Goal: Obtain resource: Download file/media

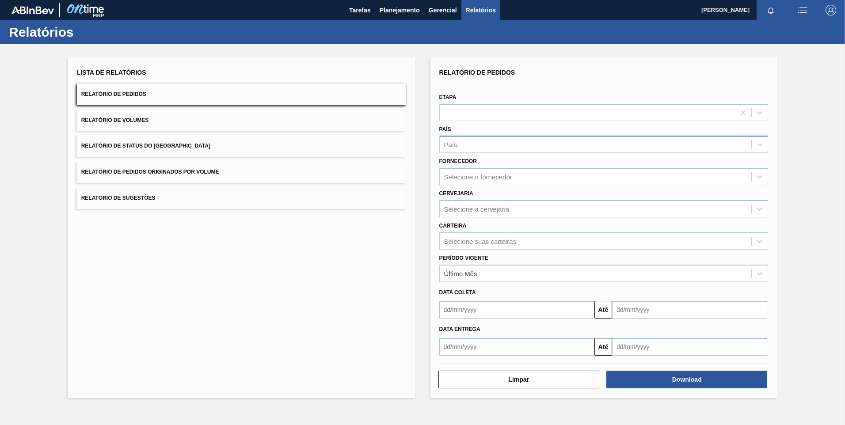
click at [528, 141] on div "País" at bounding box center [596, 144] width 312 height 13
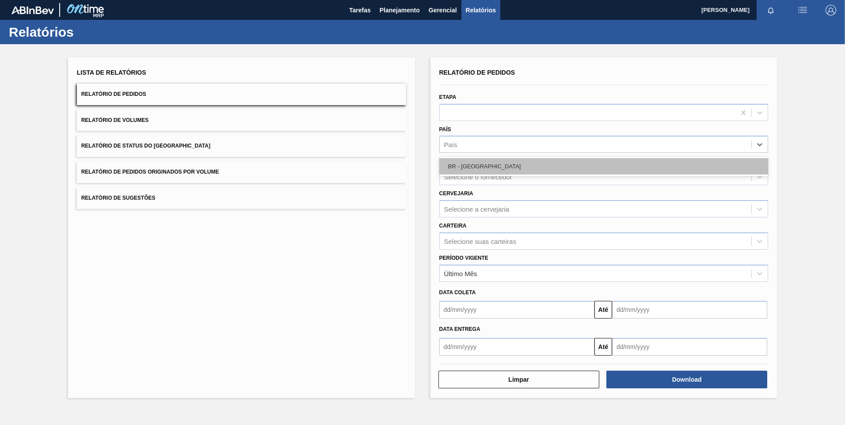
click at [493, 166] on div "BR - [GEOGRAPHIC_DATA]" at bounding box center [603, 166] width 329 height 16
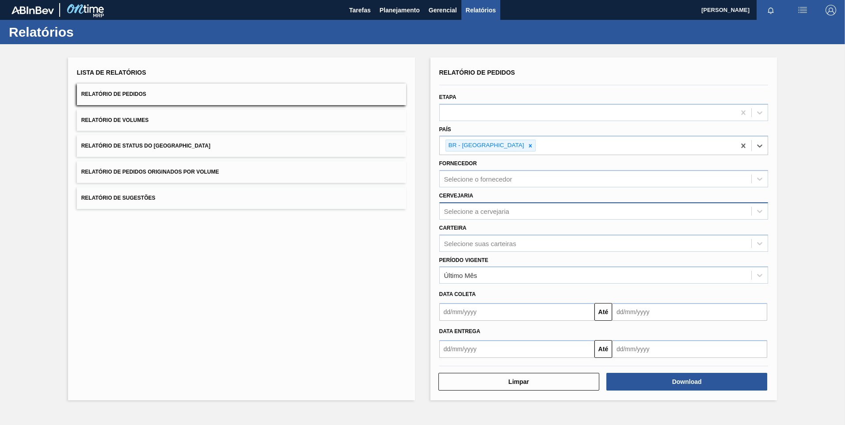
click at [523, 215] on div "Selecione a cervejaria" at bounding box center [596, 211] width 312 height 13
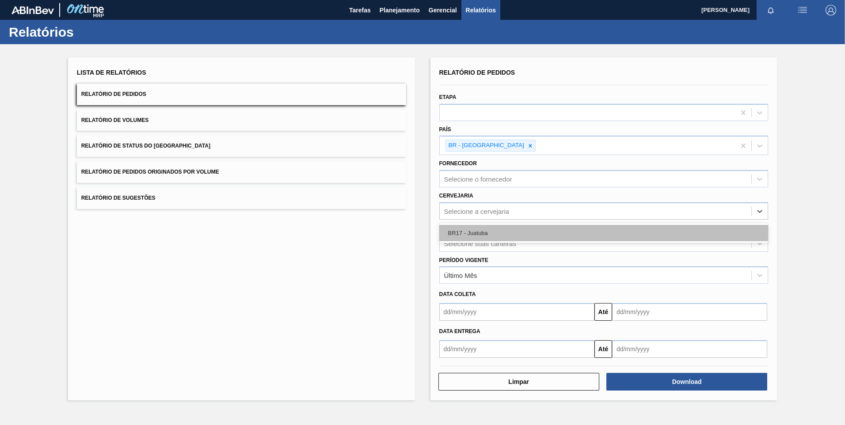
click at [504, 232] on div "BR17 - Juatuba" at bounding box center [603, 233] width 329 height 16
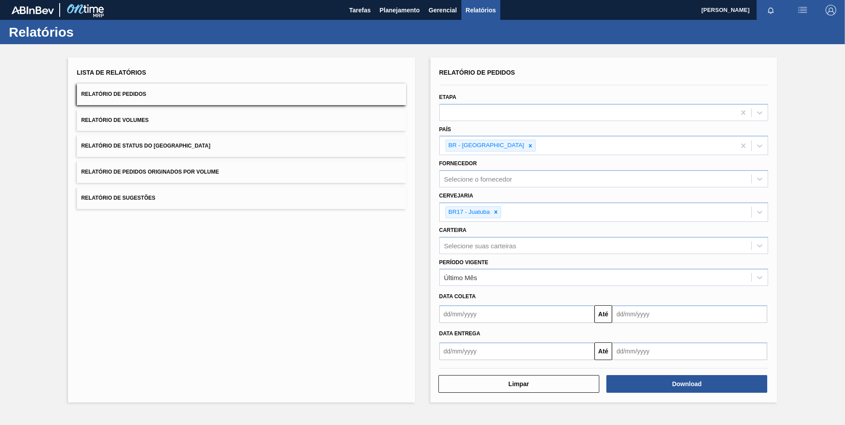
click at [565, 323] on input "text" at bounding box center [516, 314] width 155 height 18
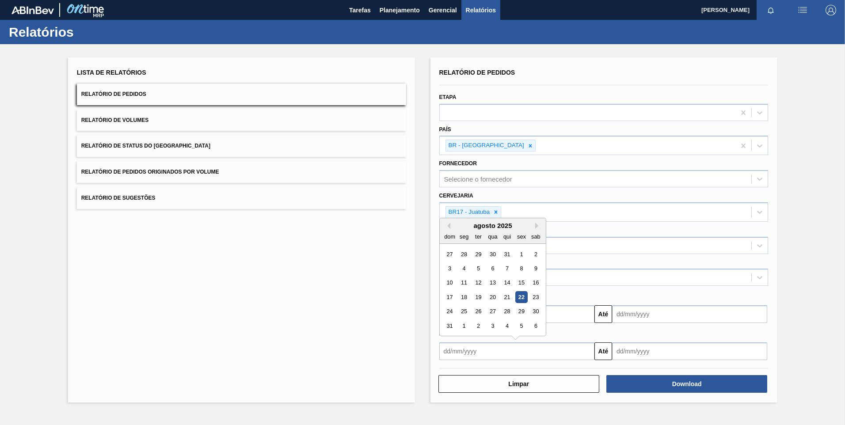
click at [450, 226] on div "agosto 2025" at bounding box center [493, 226] width 106 height 8
click at [446, 226] on button "Previous Month" at bounding box center [447, 226] width 6 height 6
click at [448, 226] on button "Previous Month" at bounding box center [447, 226] width 6 height 6
click at [510, 256] on div "1" at bounding box center [507, 254] width 12 height 12
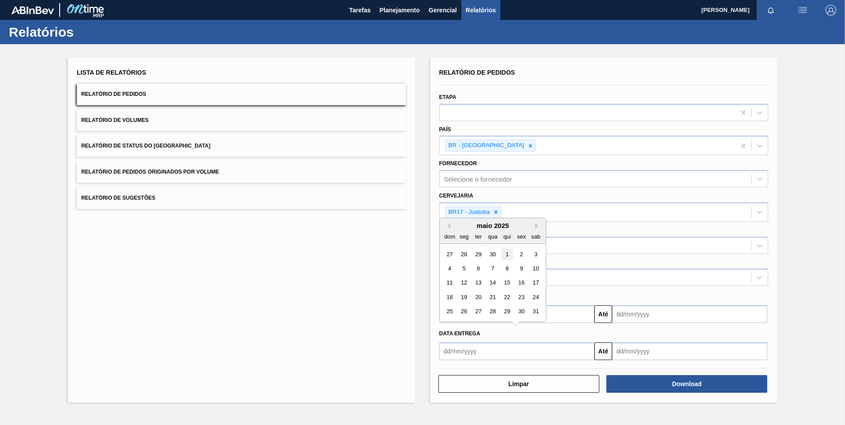
type input "[DATE]"
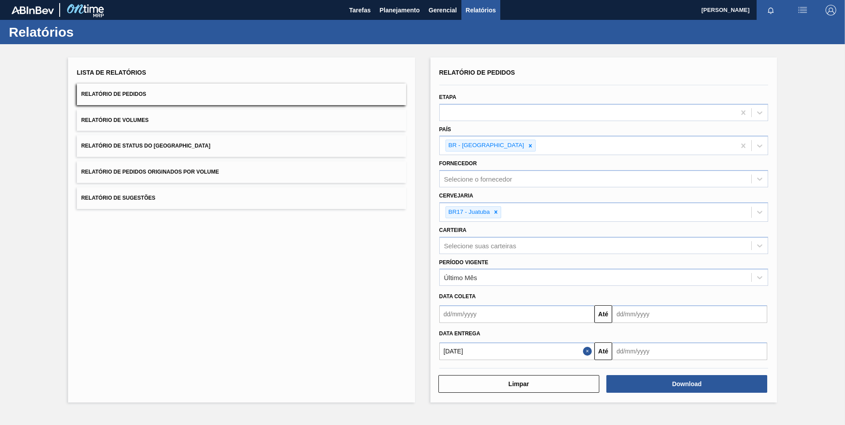
click at [716, 323] on input "text" at bounding box center [689, 314] width 155 height 18
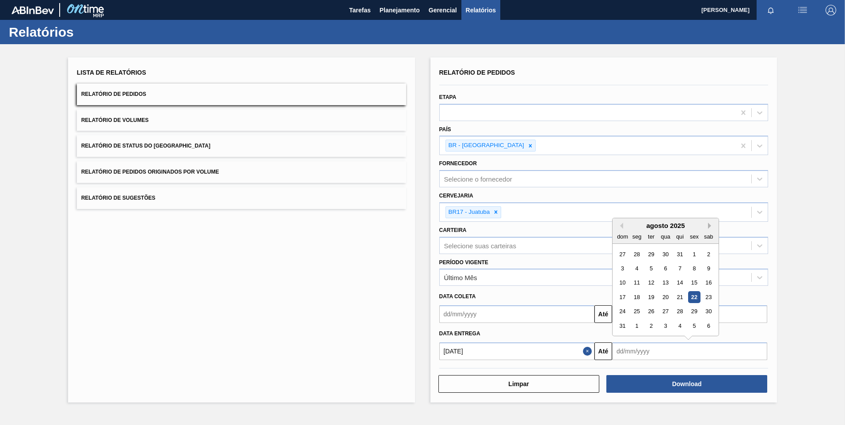
click at [709, 226] on button "Next Month" at bounding box center [711, 226] width 6 height 6
click at [713, 313] on div "1" at bounding box center [708, 311] width 12 height 12
type input "[DATE]"
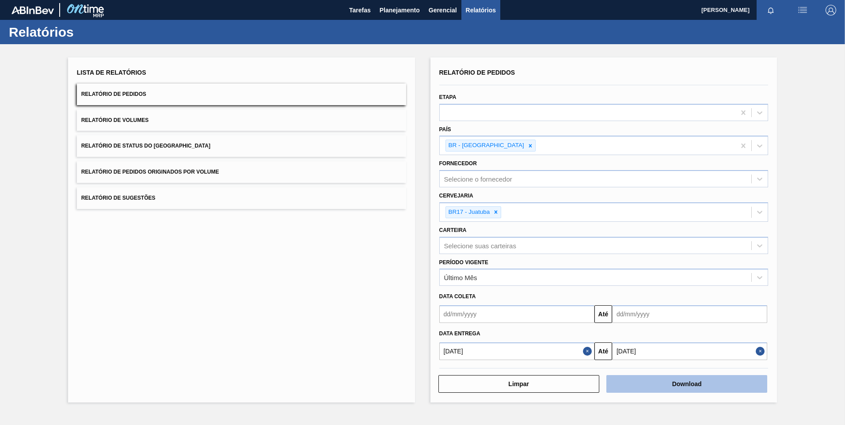
click at [667, 387] on button "Download" at bounding box center [686, 384] width 161 height 18
